Goal: Communication & Community: Answer question/provide support

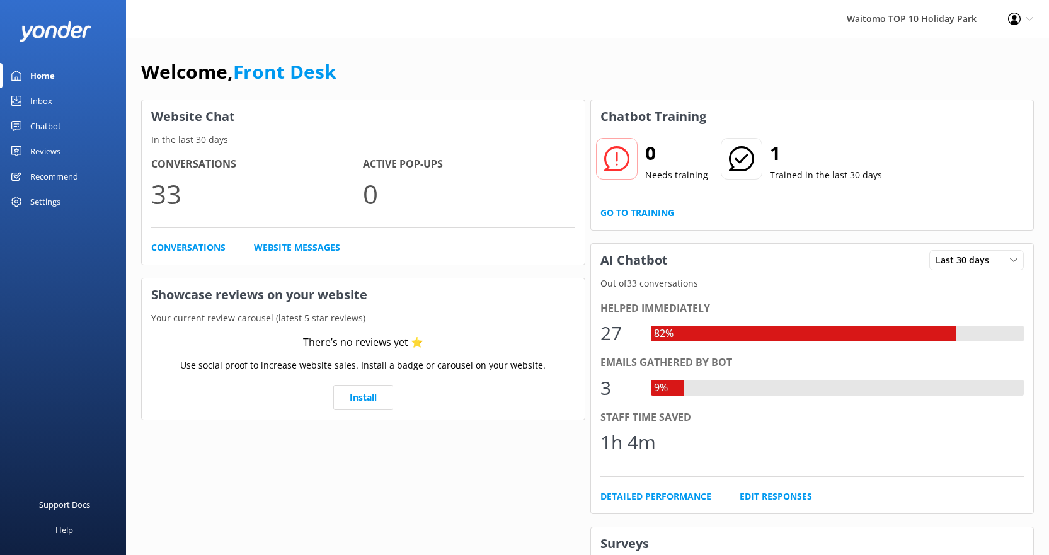
click at [38, 96] on div "Inbox" at bounding box center [41, 100] width 22 height 25
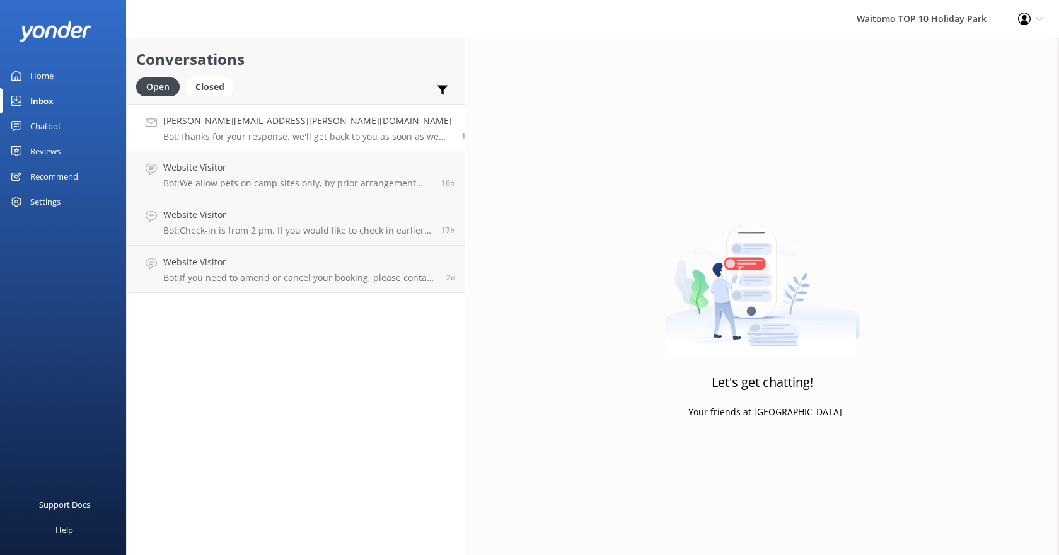
click at [202, 130] on div "[PERSON_NAME][EMAIL_ADDRESS][PERSON_NAME][DOMAIN_NAME] Bot: Thanks for your res…" at bounding box center [307, 127] width 289 height 27
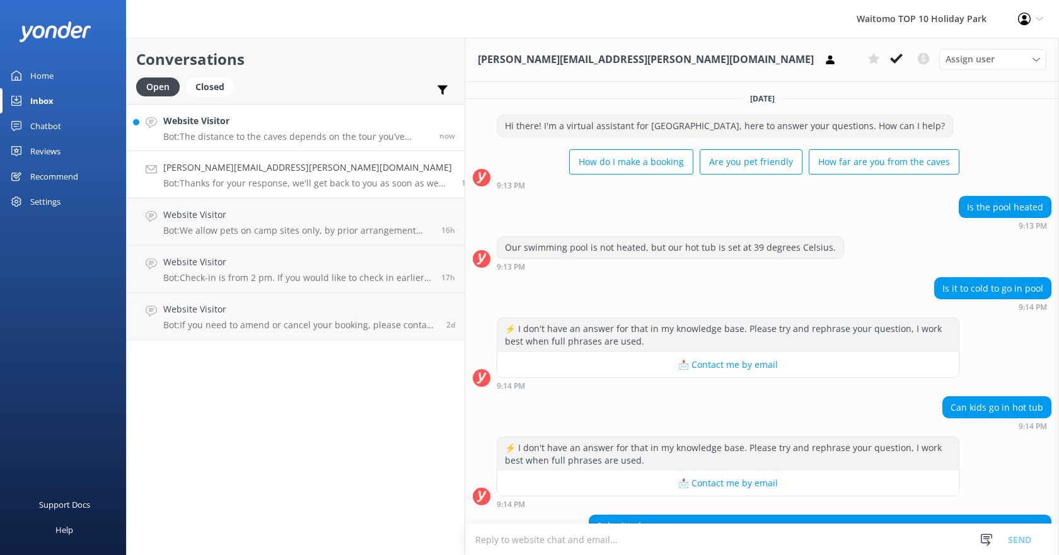
click at [242, 130] on div "Website Visitor Bot: The distance to the caves depends on the tour you’ve booke…" at bounding box center [296, 127] width 267 height 27
